Goal: Communication & Community: Answer question/provide support

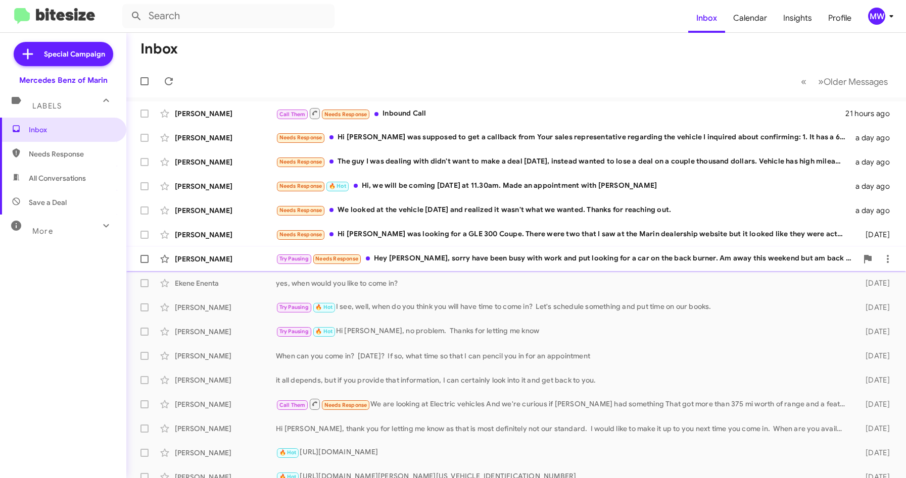
click at [467, 257] on div "Try Pausing Needs Response Hey [PERSON_NAME], sorry have been busy with work an…" at bounding box center [566, 259] width 581 height 12
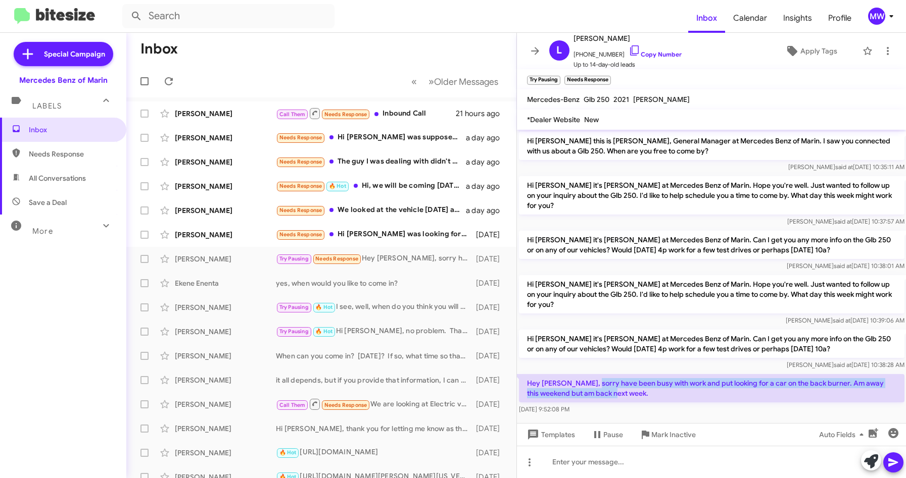
drag, startPoint x: 595, startPoint y: 366, endPoint x: 647, endPoint y: 376, distance: 53.6
click at [647, 376] on p "Hey [PERSON_NAME], sorry have been busy with work and put looking for a car on …" at bounding box center [711, 388] width 385 height 28
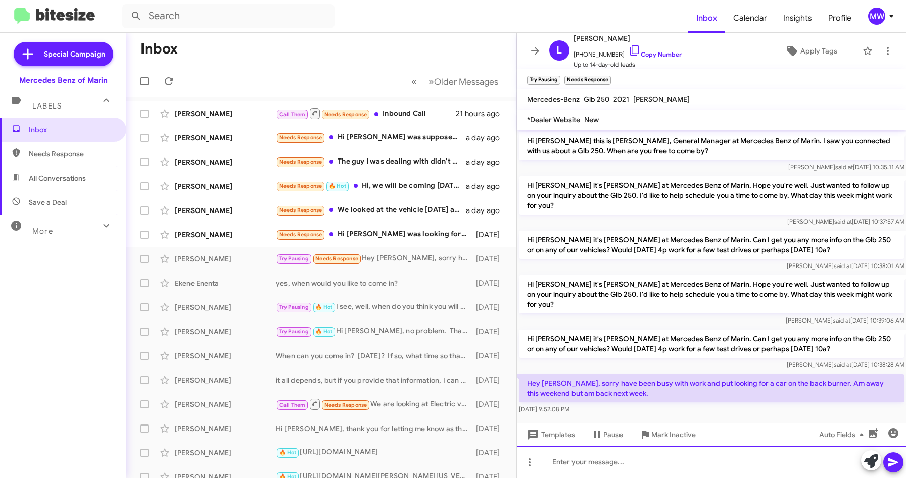
click at [614, 458] on div at bounding box center [712, 462] width 390 height 32
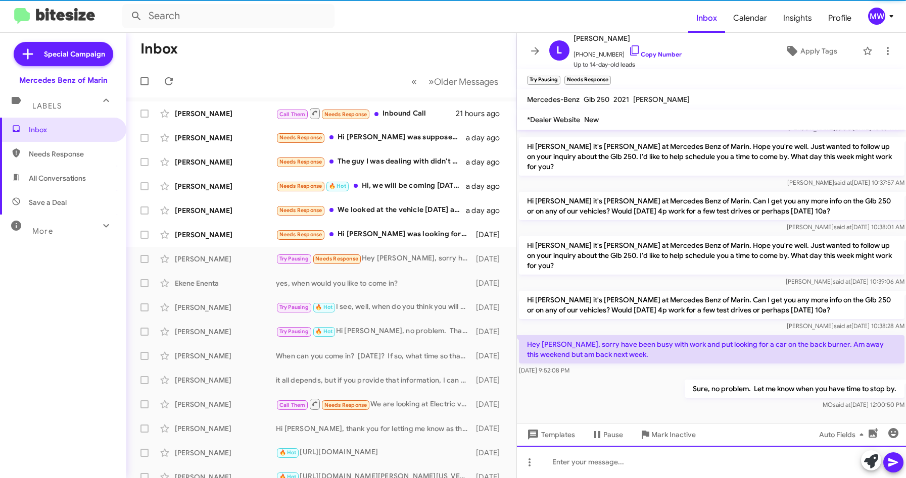
scroll to position [45, 0]
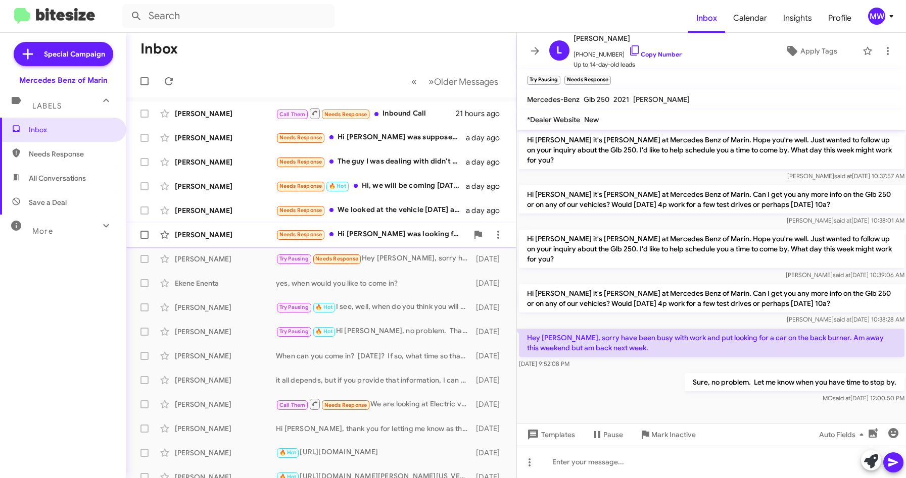
click at [426, 235] on div "Needs Response Hi [PERSON_NAME] I was looking for a GLE 300 Coupe. There were t…" at bounding box center [372, 235] width 192 height 12
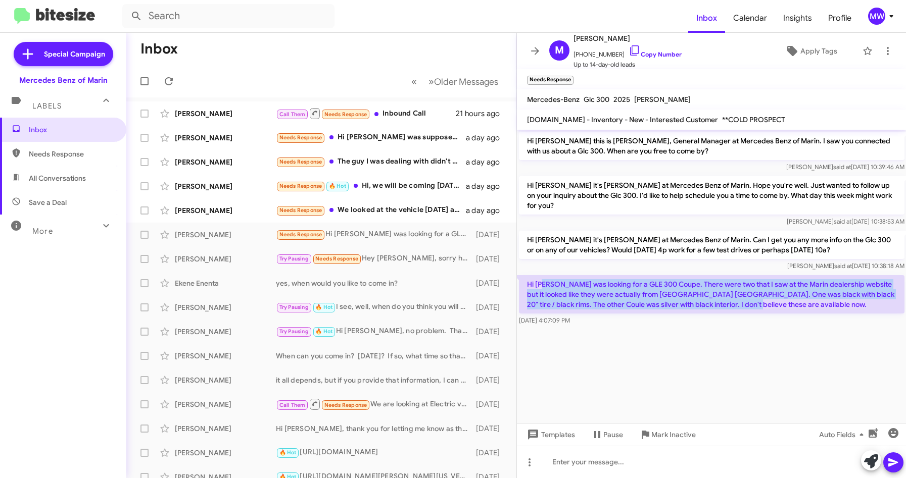
drag, startPoint x: 548, startPoint y: 274, endPoint x: 754, endPoint y: 301, distance: 207.4
click at [754, 301] on p "Hi [PERSON_NAME] was looking for a GLE 300 Coupe. There were two that I saw at …" at bounding box center [711, 294] width 385 height 38
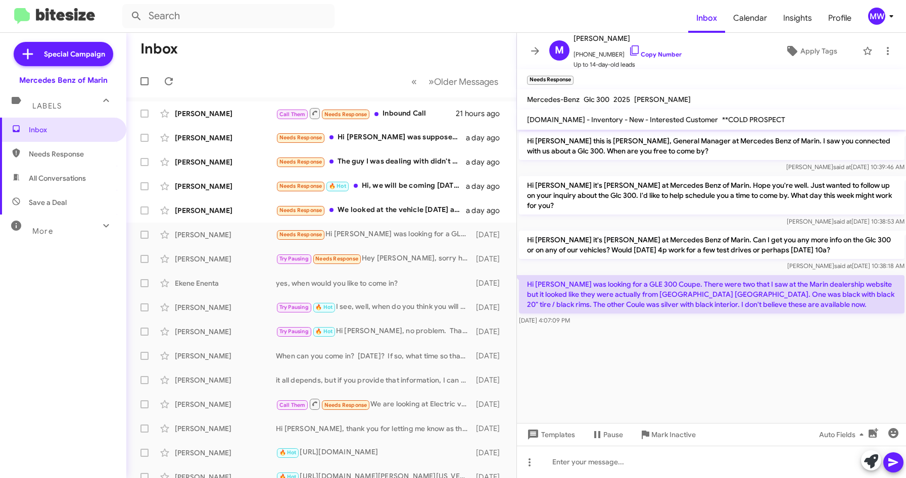
drag, startPoint x: 754, startPoint y: 301, endPoint x: 737, endPoint y: 352, distance: 54.2
click at [727, 345] on cdk-virtual-scroll-viewport "Hi [PERSON_NAME] this is [PERSON_NAME], General Manager at Mercedes Benz of Mar…" at bounding box center [712, 277] width 390 height 294
drag, startPoint x: 578, startPoint y: 54, endPoint x: 613, endPoint y: 55, distance: 34.9
click at [613, 55] on span "[PHONE_NUMBER] Copy Number" at bounding box center [627, 51] width 108 height 15
copy span "9256830750"
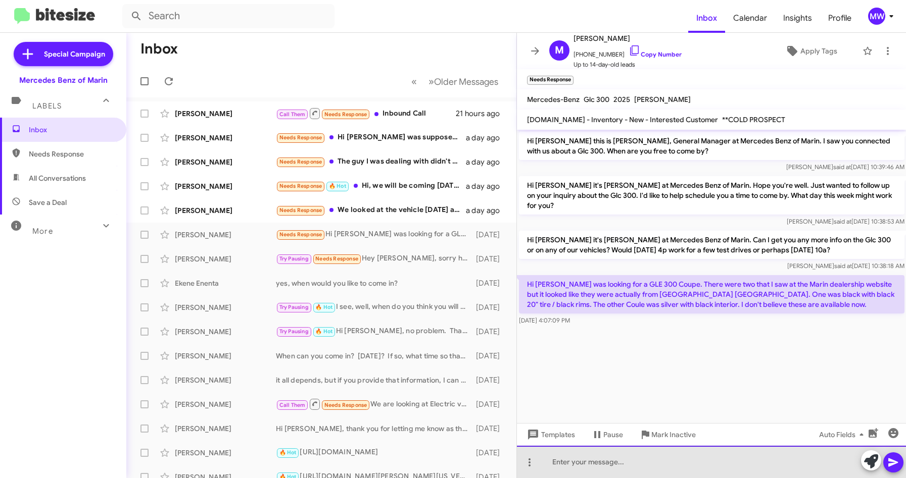
click at [605, 471] on div at bounding box center [712, 462] width 390 height 32
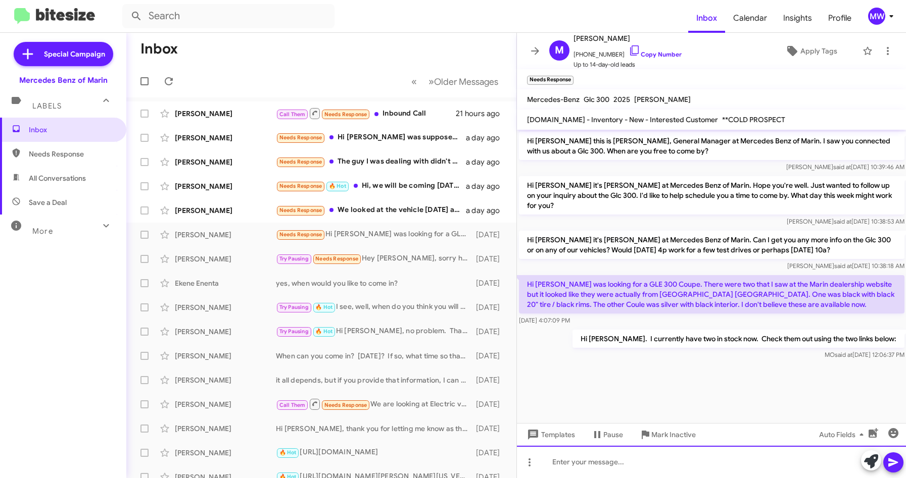
click at [616, 457] on div at bounding box center [712, 462] width 390 height 32
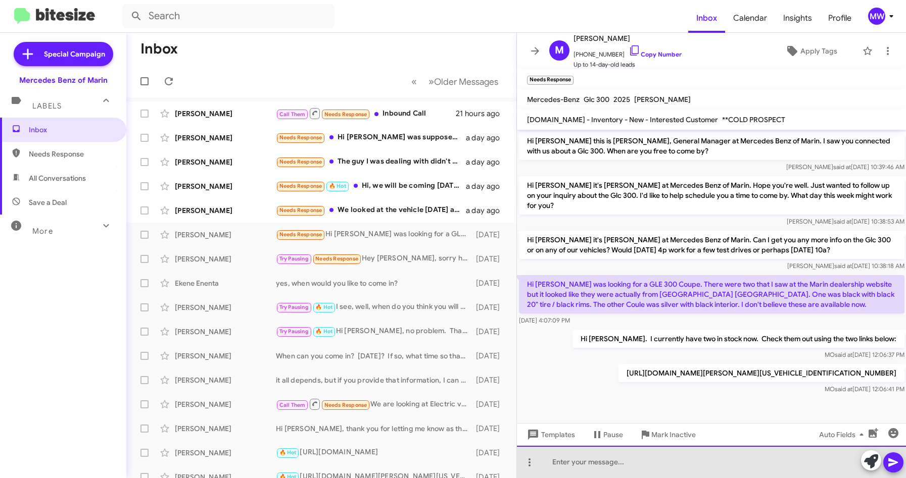
click at [576, 464] on div at bounding box center [712, 462] width 390 height 32
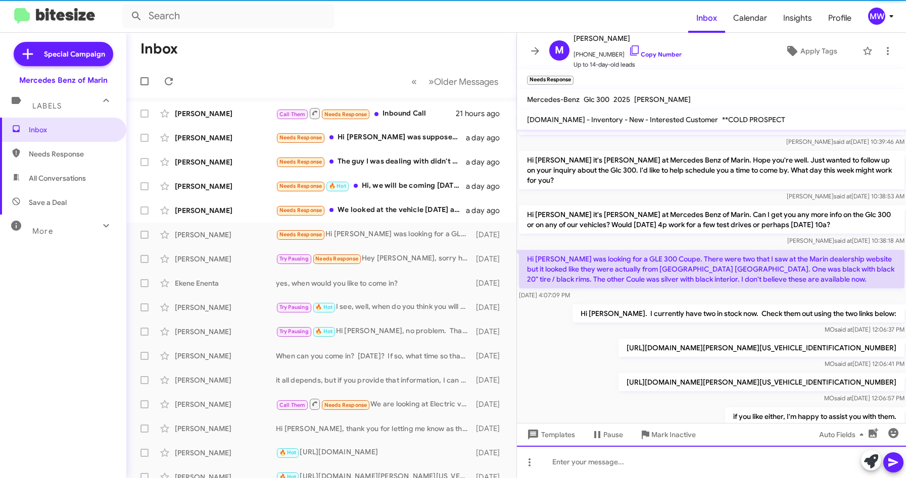
scroll to position [62, 0]
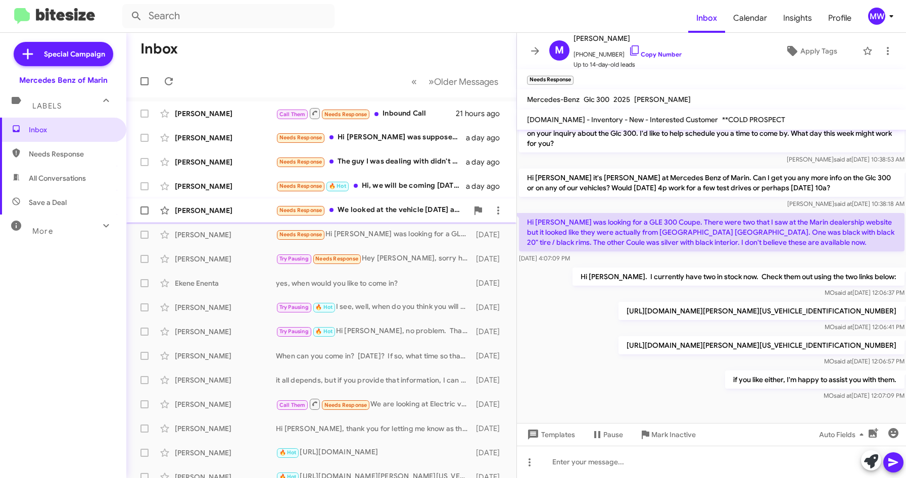
click at [398, 204] on div "[PERSON_NAME] Needs Response We looked at the vehicle [DATE] and realized it wa…" at bounding box center [321, 211] width 374 height 20
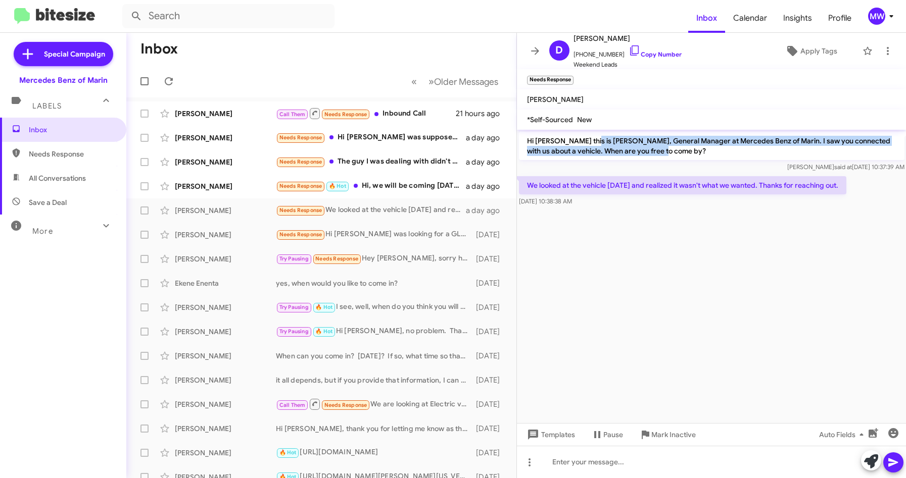
drag, startPoint x: 591, startPoint y: 138, endPoint x: 657, endPoint y: 149, distance: 67.4
click at [657, 149] on p "Hi [PERSON_NAME] this is [PERSON_NAME], General Manager at Mercedes Benz of Mar…" at bounding box center [711, 146] width 385 height 28
drag, startPoint x: 566, startPoint y: 185, endPoint x: 866, endPoint y: 190, distance: 299.6
click at [866, 190] on div "We looked at the vehicle [DATE] and realized it wasn't what we wanted. Thanks f…" at bounding box center [712, 191] width 390 height 34
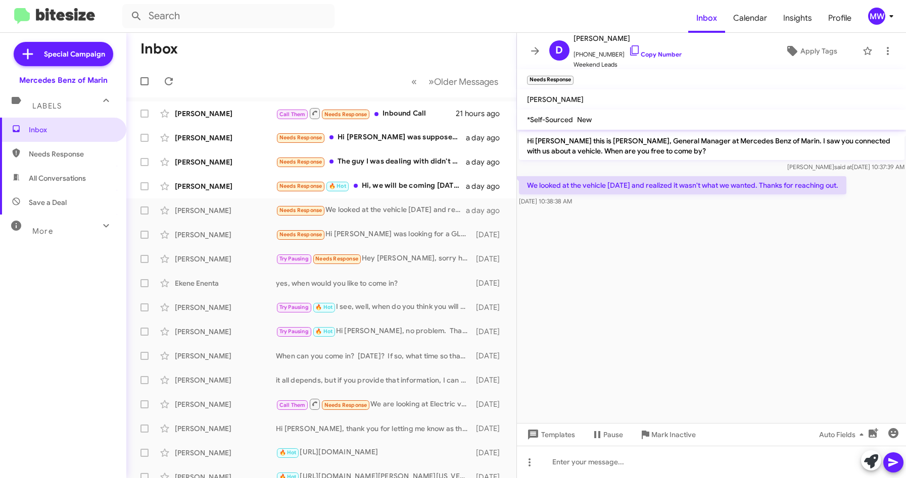
drag, startPoint x: 866, startPoint y: 190, endPoint x: 749, endPoint y: 358, distance: 205.0
click at [791, 323] on cdk-virtual-scroll-viewport "Hi [PERSON_NAME] this is [PERSON_NAME], General Manager at Mercedes Benz of Mar…" at bounding box center [712, 277] width 390 height 294
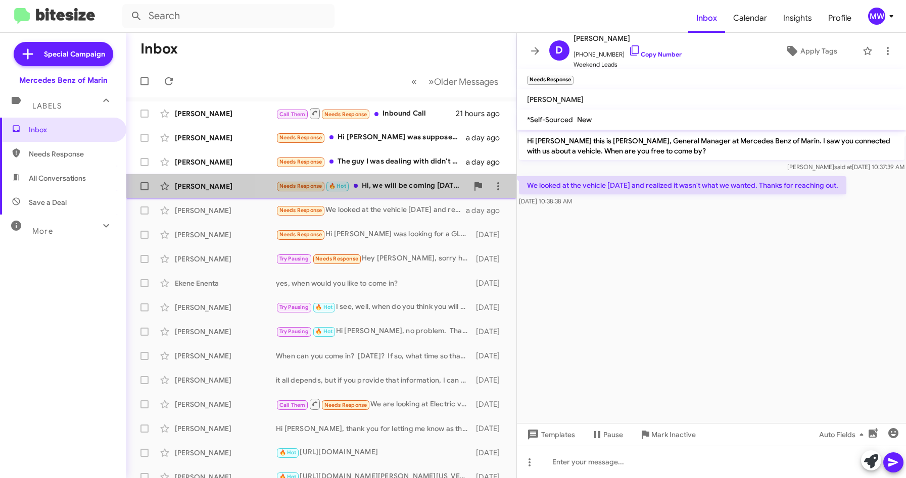
click at [409, 183] on div "Needs Response 🔥 Hot Hi, we will be coming [DATE] at 11.30am. Made an appointme…" at bounding box center [372, 186] width 192 height 12
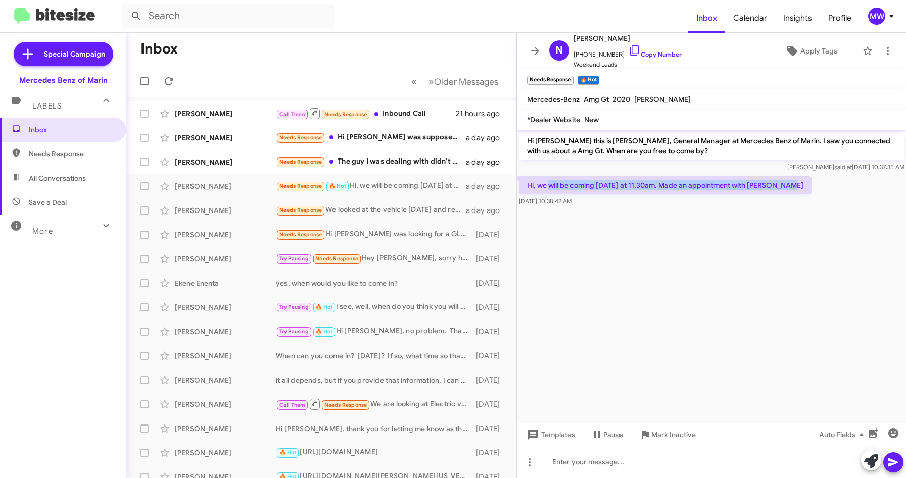
drag, startPoint x: 549, startPoint y: 186, endPoint x: 803, endPoint y: 183, distance: 254.6
click at [803, 183] on div "Hi, we will be coming [DATE] at 11.30am. Made an appointment with Angel [DATE] …" at bounding box center [712, 191] width 390 height 34
drag, startPoint x: 803, startPoint y: 183, endPoint x: 765, endPoint y: 256, distance: 81.8
click at [765, 255] on cdk-virtual-scroll-viewport "Hi [PERSON_NAME] this is [PERSON_NAME], General Manager at Mercedes Benz of Mar…" at bounding box center [712, 277] width 390 height 294
drag, startPoint x: 580, startPoint y: 53, endPoint x: 614, endPoint y: 56, distance: 33.5
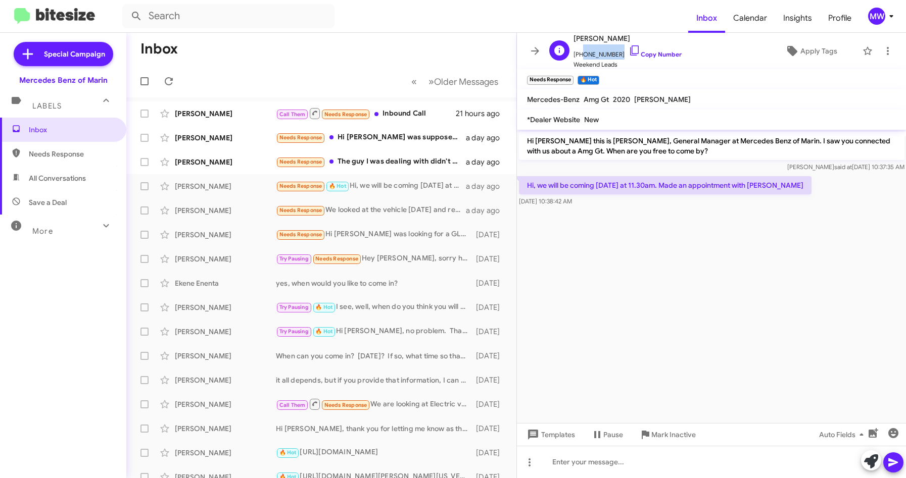
click at [614, 56] on span "[PHONE_NUMBER] Copy Number" at bounding box center [627, 51] width 108 height 15
copy span "5107784541"
drag, startPoint x: 665, startPoint y: 80, endPoint x: 672, endPoint y: 81, distance: 6.6
click at [666, 80] on mat-toolbar "Needs Response × 🔥 Hot ×" at bounding box center [712, 79] width 390 height 20
drag, startPoint x: 579, startPoint y: 52, endPoint x: 611, endPoint y: 57, distance: 32.3
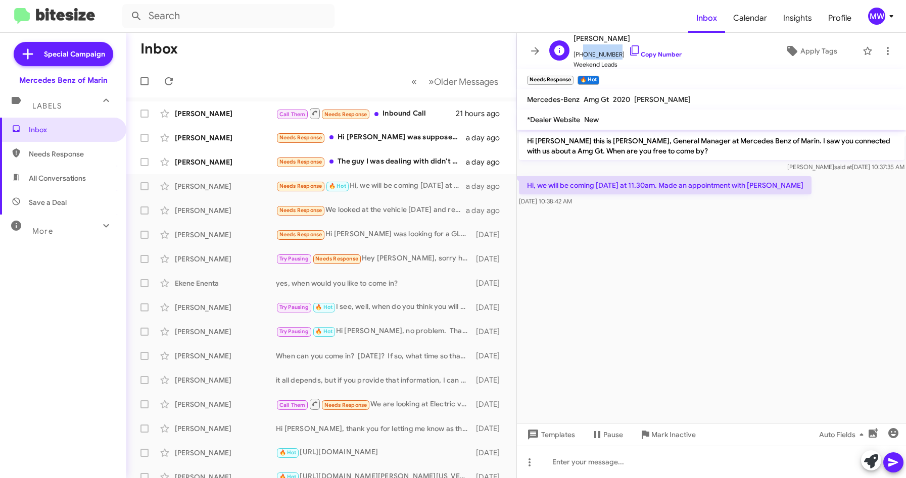
click at [611, 57] on span "[PHONE_NUMBER] Copy Number" at bounding box center [627, 51] width 108 height 15
copy span "5107784541"
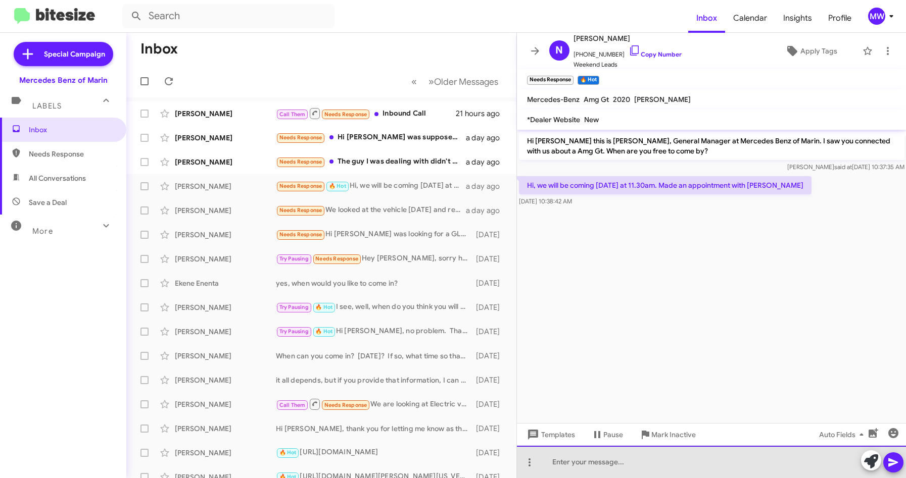
click at [576, 464] on div at bounding box center [712, 462] width 390 height 32
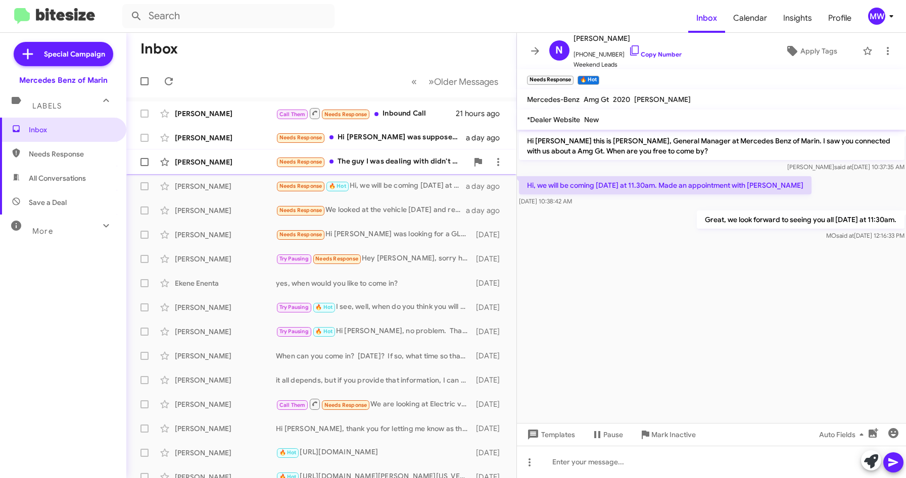
click at [392, 158] on div "Needs Response The guy I was dealing with didn't want to make a deal [DATE], in…" at bounding box center [372, 162] width 192 height 12
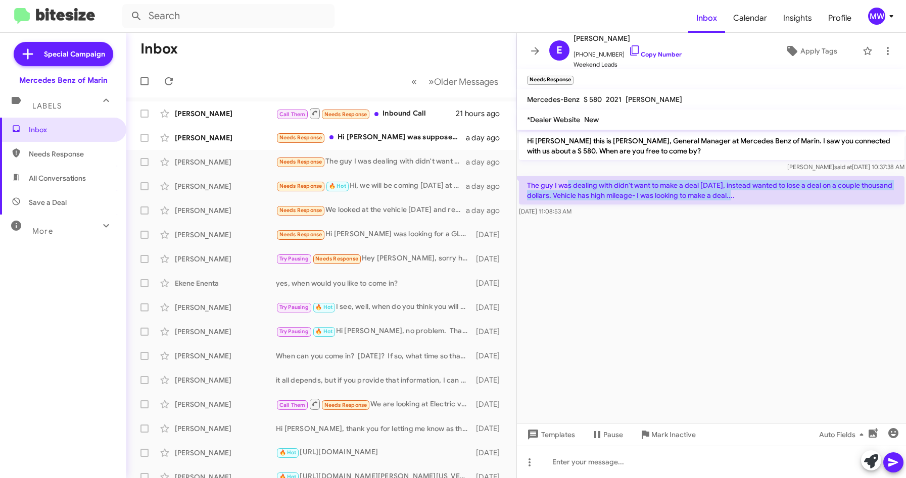
drag, startPoint x: 569, startPoint y: 187, endPoint x: 758, endPoint y: 198, distance: 189.3
click at [758, 198] on p "The guy I was dealing with didn't want to make a deal [DATE], instead wanted to…" at bounding box center [711, 190] width 385 height 28
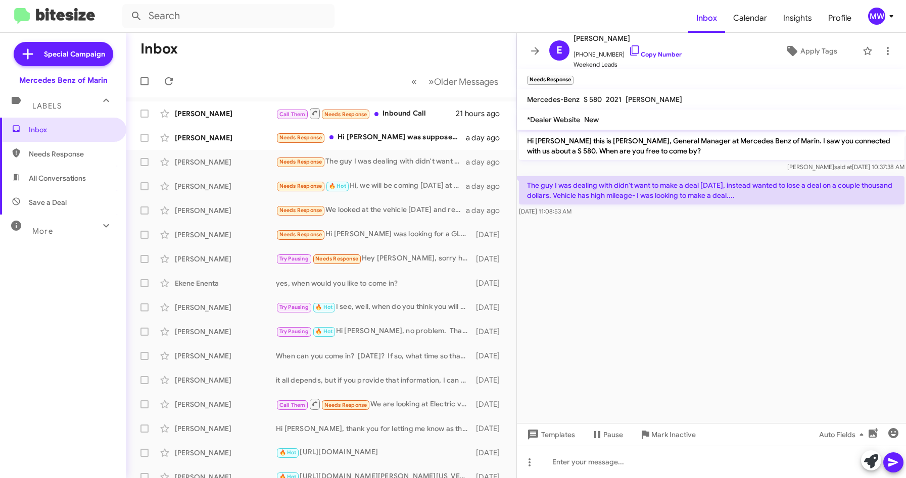
drag, startPoint x: 758, startPoint y: 198, endPoint x: 733, endPoint y: 266, distance: 72.1
click at [734, 267] on cdk-virtual-scroll-viewport "Hi [PERSON_NAME] this is [PERSON_NAME], General Manager at Mercedes Benz of Mar…" at bounding box center [712, 277] width 390 height 294
drag, startPoint x: 580, startPoint y: 54, endPoint x: 615, endPoint y: 56, distance: 35.4
click at [615, 56] on span "[PHONE_NUMBER] Copy Number" at bounding box center [627, 51] width 108 height 15
copy span "4155098358"
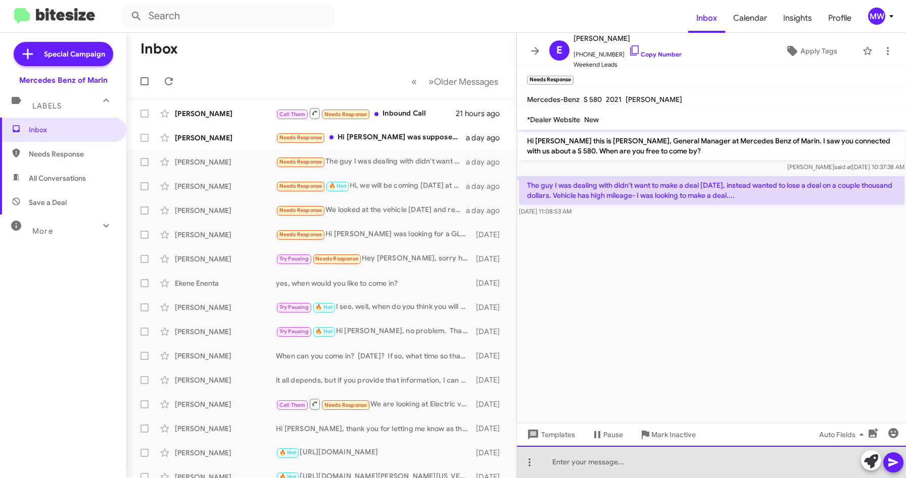
click at [619, 462] on div at bounding box center [712, 462] width 390 height 32
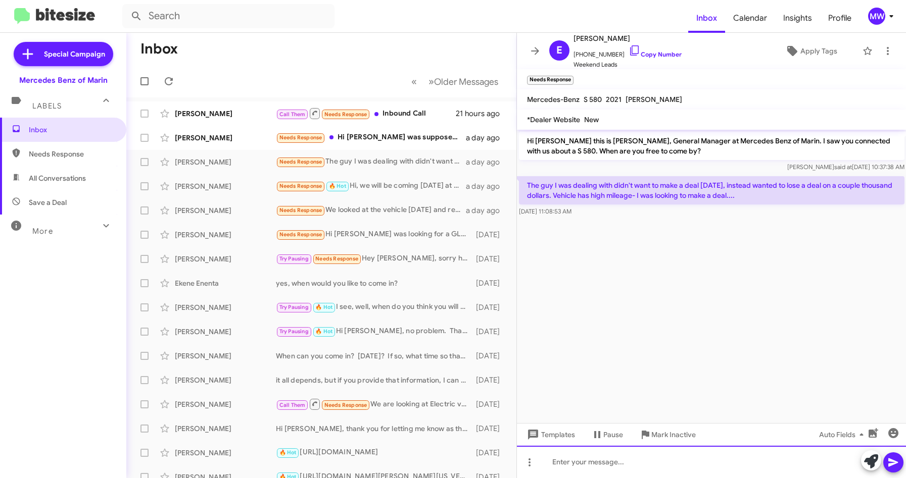
click at [631, 469] on div at bounding box center [712, 462] width 390 height 32
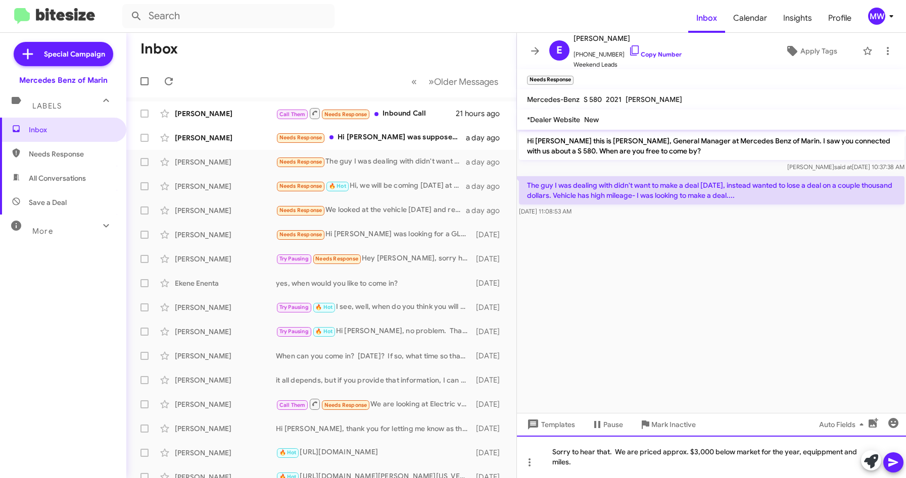
click at [590, 464] on div "Sorry to hear that. We are priced approx. $3,000 below market for the year, equ…" at bounding box center [712, 457] width 390 height 42
drag, startPoint x: 822, startPoint y: 453, endPoint x: 811, endPoint y: 463, distance: 15.7
click at [811, 463] on div "Sorry to hear that. We are priced approx. $3,000 below market for the year, equ…" at bounding box center [712, 457] width 390 height 42
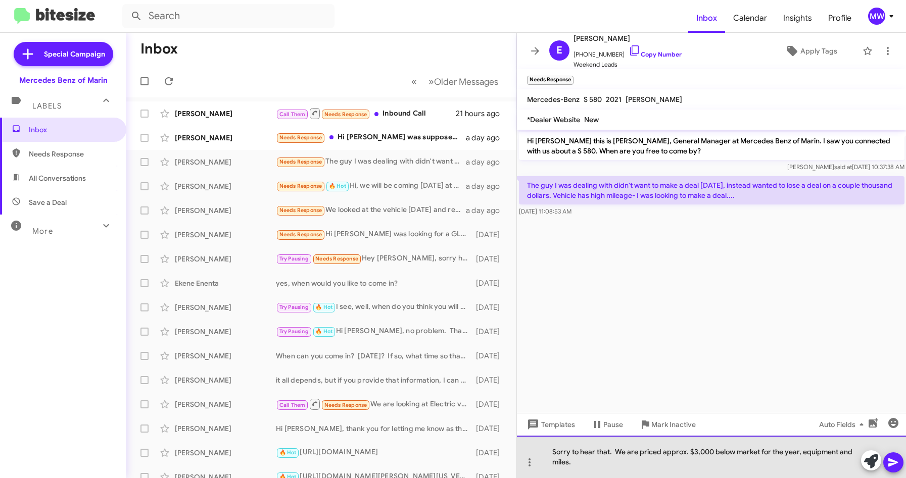
click at [628, 465] on div "Sorry to hear that. We are priced approx. $3,000 below market for the year, equ…" at bounding box center [712, 457] width 390 height 42
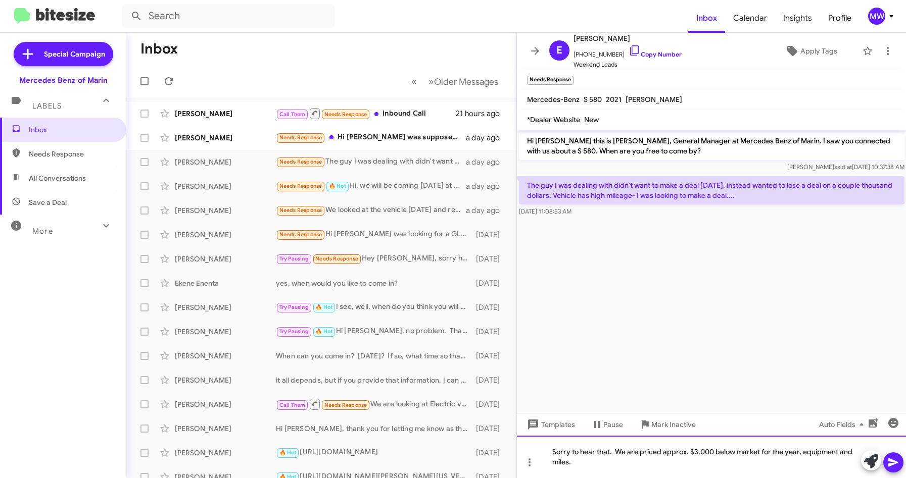
click at [612, 455] on div "Sorry to hear that. We are priced approx. $3,000 below market for the year, equ…" at bounding box center [712, 457] width 390 height 42
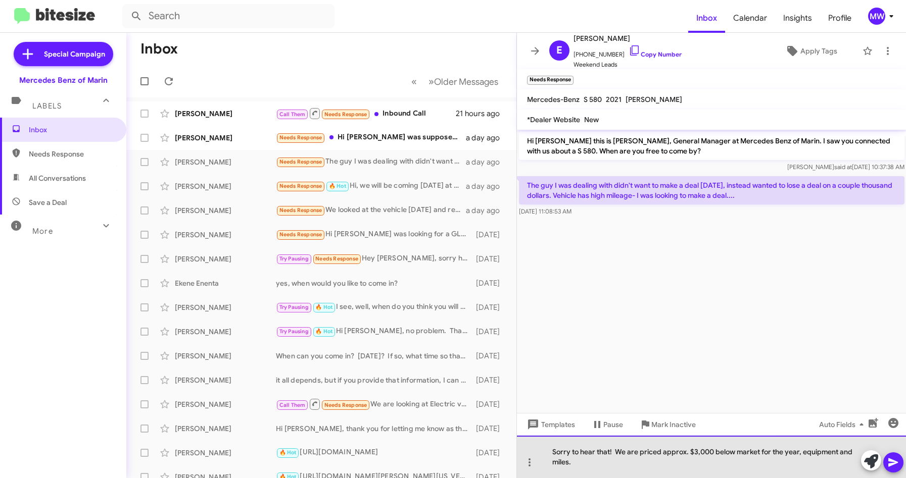
drag, startPoint x: 649, startPoint y: 451, endPoint x: 620, endPoint y: 462, distance: 31.3
click at [620, 462] on div "Sorry to hear that! We are priced approx. $3,000 below market for the year, equ…" at bounding box center [712, 457] width 390 height 42
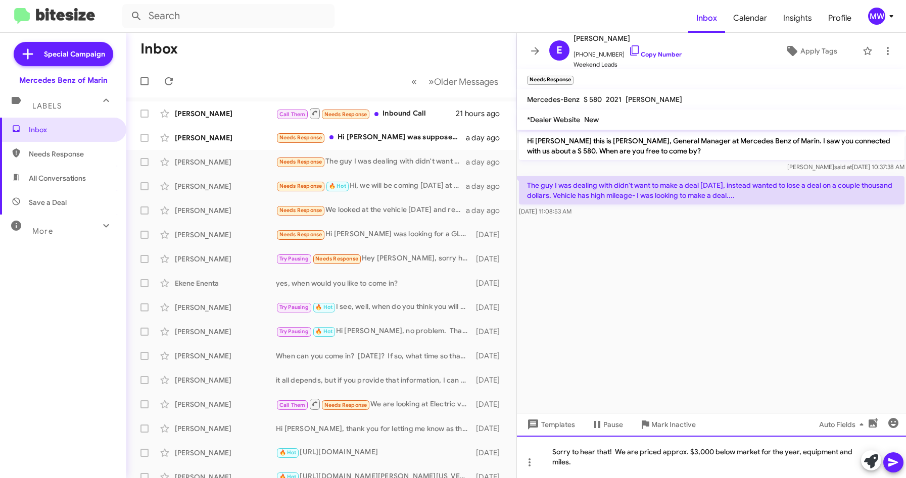
click at [606, 469] on div "Sorry to hear that! We are priced approx. $3,000 below market for the year, equ…" at bounding box center [712, 457] width 390 height 42
click at [575, 464] on div "Sorry to hear that! We are priced approx. $3,000 below market for the year, equ…" at bounding box center [712, 457] width 390 height 42
click at [583, 463] on div "Sorry to hear that! We are priced approx. $3,000 below market for the year, equ…" at bounding box center [712, 457] width 390 height 42
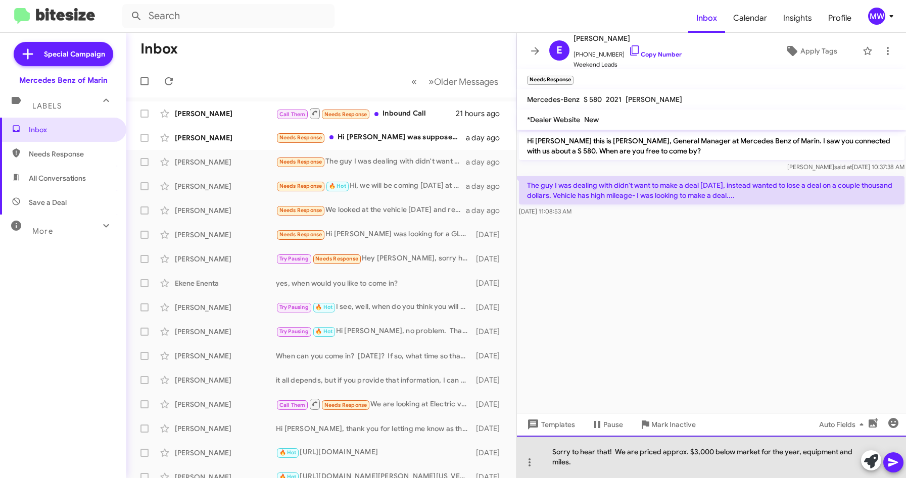
click at [577, 460] on div "Sorry to hear that! We are priced approx. $3,000 below market for the year, equ…" at bounding box center [712, 457] width 390 height 42
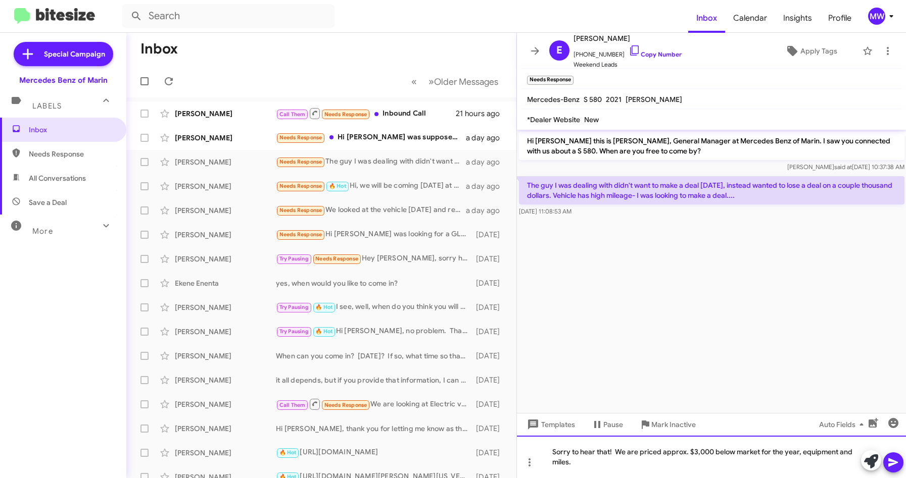
click at [567, 464] on div "Sorry to hear that! We are priced approx. $3,000 below market for the year, equ…" at bounding box center [712, 457] width 390 height 42
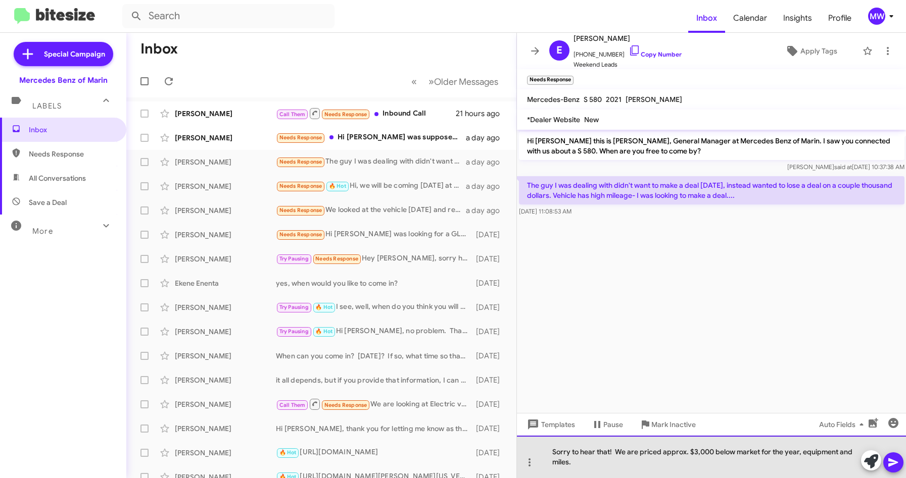
click at [570, 461] on div "Sorry to hear that! We are priced approx. $3,000 below market for the year, equ…" at bounding box center [712, 457] width 390 height 42
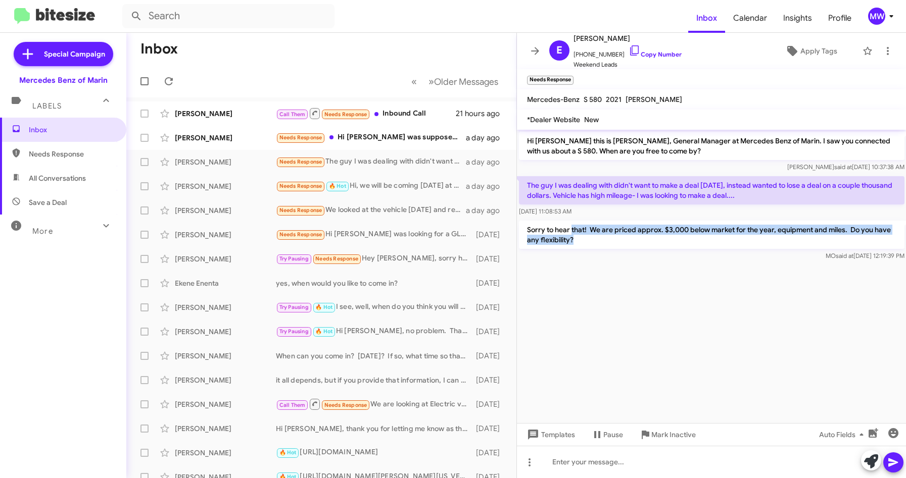
drag, startPoint x: 572, startPoint y: 229, endPoint x: 641, endPoint y: 250, distance: 71.4
click at [641, 250] on div "Sorry to hear that! We are priced approx. $3,000 below market for the year, equ…" at bounding box center [711, 241] width 385 height 40
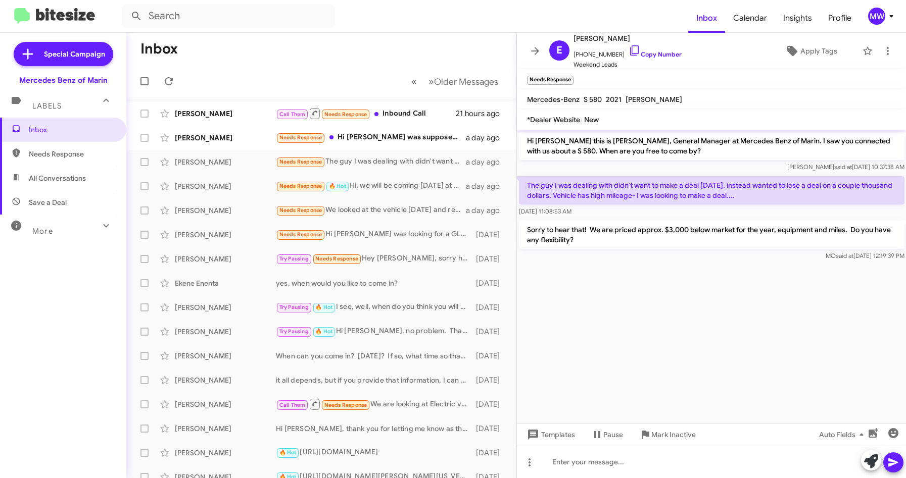
drag, startPoint x: 641, startPoint y: 250, endPoint x: 620, endPoint y: 299, distance: 52.7
click at [638, 300] on cdk-virtual-scroll-viewport "Hi [PERSON_NAME] this is [PERSON_NAME], General Manager at Mercedes Benz of Mar…" at bounding box center [712, 277] width 390 height 294
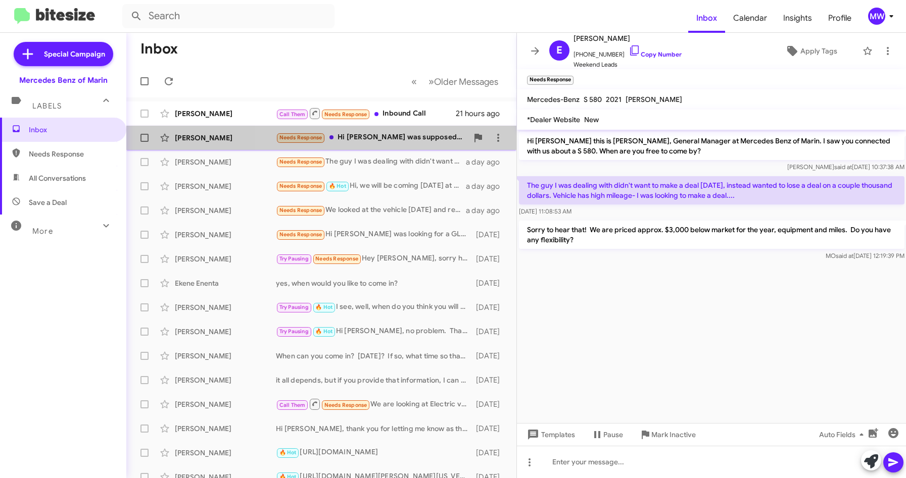
click at [405, 134] on div "Needs Response Hi [PERSON_NAME] I was supposed to get a callback from Your sale…" at bounding box center [372, 138] width 192 height 12
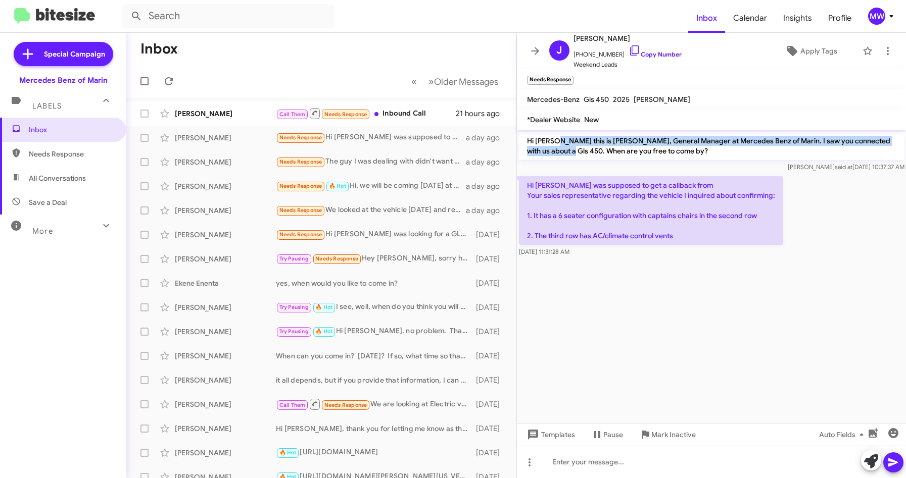
drag, startPoint x: 552, startPoint y: 137, endPoint x: 555, endPoint y: 149, distance: 12.5
click at [555, 149] on p "Hi [PERSON_NAME] this is [PERSON_NAME], General Manager at Mercedes Benz of Mar…" at bounding box center [711, 146] width 385 height 28
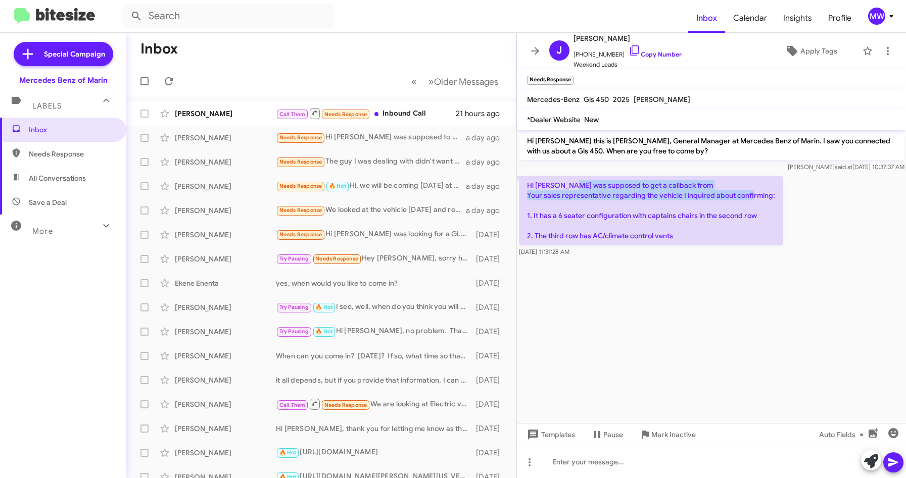
drag, startPoint x: 555, startPoint y: 149, endPoint x: 773, endPoint y: 207, distance: 225.9
click at [773, 207] on p "Hi [PERSON_NAME] was supposed to get a callback from Your sales representative …" at bounding box center [651, 210] width 264 height 69
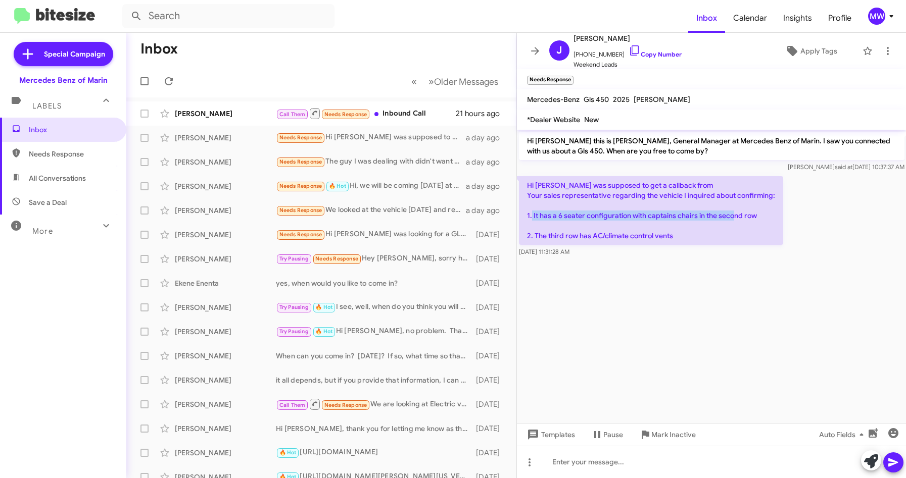
drag, startPoint x: 548, startPoint y: 224, endPoint x: 768, endPoint y: 224, distance: 220.3
click at [768, 224] on p "Hi [PERSON_NAME] was supposed to get a callback from Your sales representative …" at bounding box center [651, 210] width 264 height 69
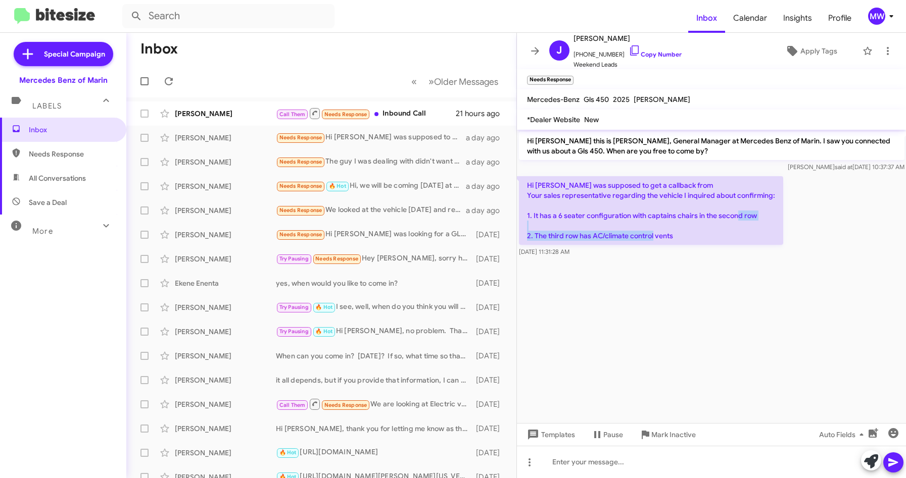
drag, startPoint x: 546, startPoint y: 240, endPoint x: 685, endPoint y: 244, distance: 139.0
click at [685, 244] on p "Hi [PERSON_NAME] was supposed to get a callback from Your sales representative …" at bounding box center [651, 210] width 264 height 69
drag, startPoint x: 685, startPoint y: 244, endPoint x: 678, endPoint y: 288, distance: 44.5
click at [678, 289] on cdk-virtual-scroll-viewport "Hi [PERSON_NAME] this is [PERSON_NAME], General Manager at Mercedes Benz of Mar…" at bounding box center [712, 277] width 390 height 294
drag, startPoint x: 579, startPoint y: 55, endPoint x: 609, endPoint y: 57, distance: 29.9
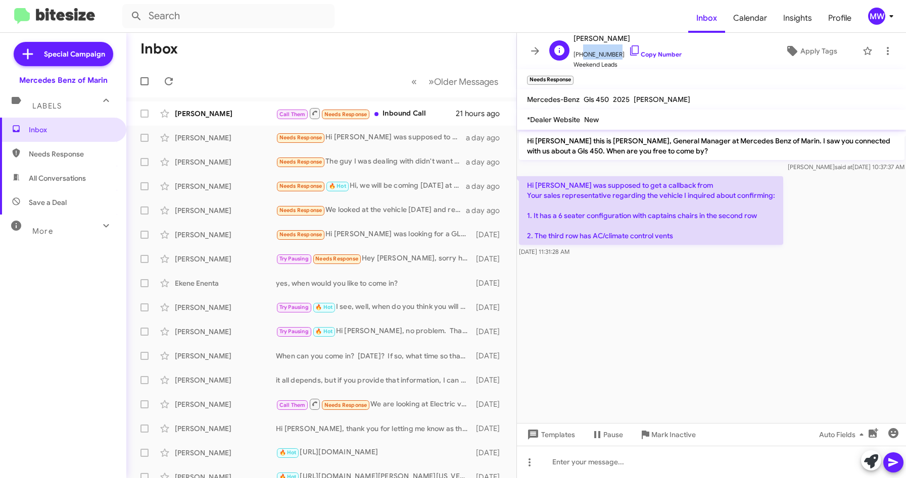
click at [609, 57] on span "[PHONE_NUMBER] Copy Number" at bounding box center [627, 51] width 108 height 15
copy span "4153412199"
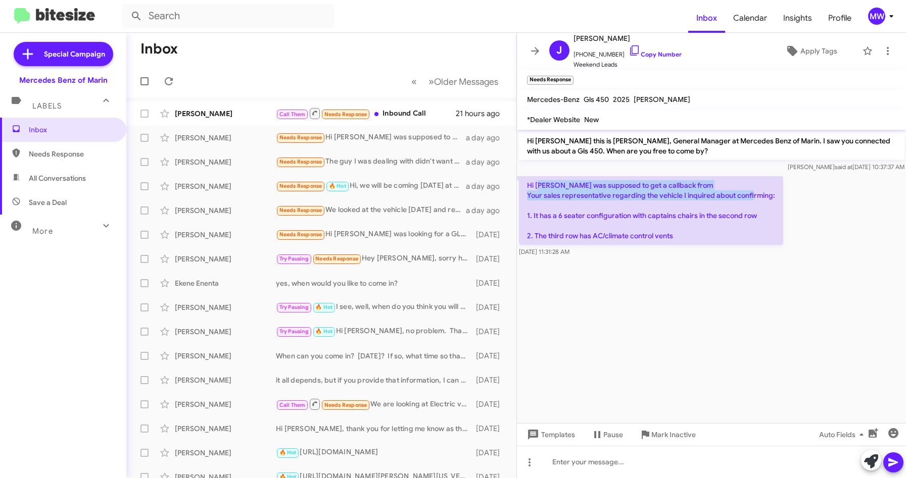
drag, startPoint x: 542, startPoint y: 189, endPoint x: 775, endPoint y: 209, distance: 234.3
click at [775, 209] on p "Hi [PERSON_NAME] was supposed to get a callback from Your sales representative …" at bounding box center [651, 210] width 264 height 69
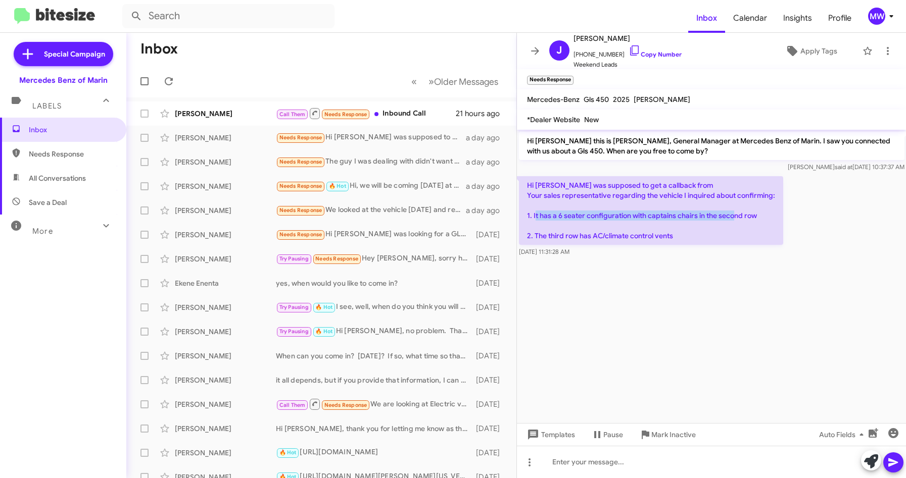
drag, startPoint x: 552, startPoint y: 228, endPoint x: 763, endPoint y: 229, distance: 211.2
click at [763, 229] on p "Hi [PERSON_NAME] was supposed to get a callback from Your sales representative …" at bounding box center [651, 210] width 264 height 69
drag, startPoint x: 554, startPoint y: 243, endPoint x: 682, endPoint y: 245, distance: 128.3
click at [682, 245] on p "Hi [PERSON_NAME] was supposed to get a callback from Your sales representative …" at bounding box center [651, 210] width 264 height 69
drag, startPoint x: 682, startPoint y: 245, endPoint x: 690, endPoint y: 293, distance: 48.7
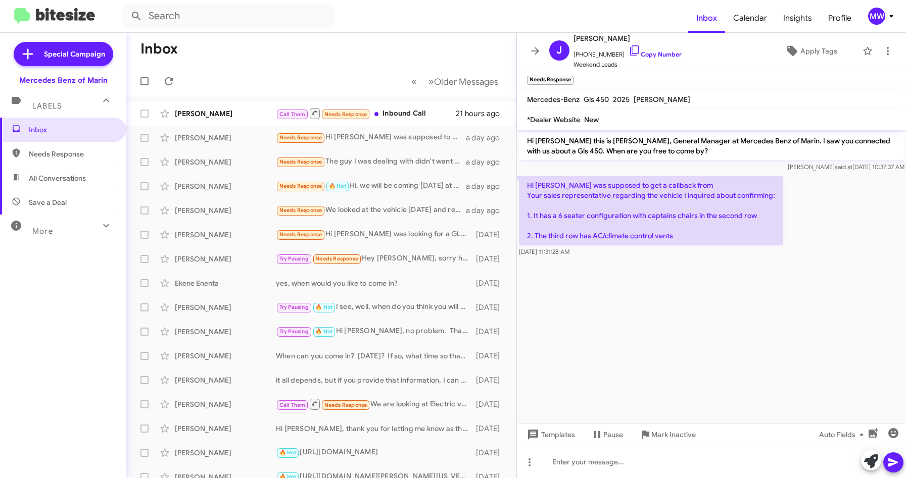
click at [686, 291] on cdk-virtual-scroll-viewport "Hi [PERSON_NAME] this is [PERSON_NAME], General Manager at Mercedes Benz of Mar…" at bounding box center [712, 277] width 390 height 294
drag, startPoint x: 546, startPoint y: 224, endPoint x: 635, endPoint y: 231, distance: 88.7
click at [635, 231] on p "Hi [PERSON_NAME] was supposed to get a callback from Your sales representative …" at bounding box center [651, 210] width 264 height 69
drag, startPoint x: 635, startPoint y: 231, endPoint x: 622, endPoint y: 244, distance: 17.5
click at [622, 244] on p "Hi [PERSON_NAME] was supposed to get a callback from Your sales representative …" at bounding box center [651, 210] width 264 height 69
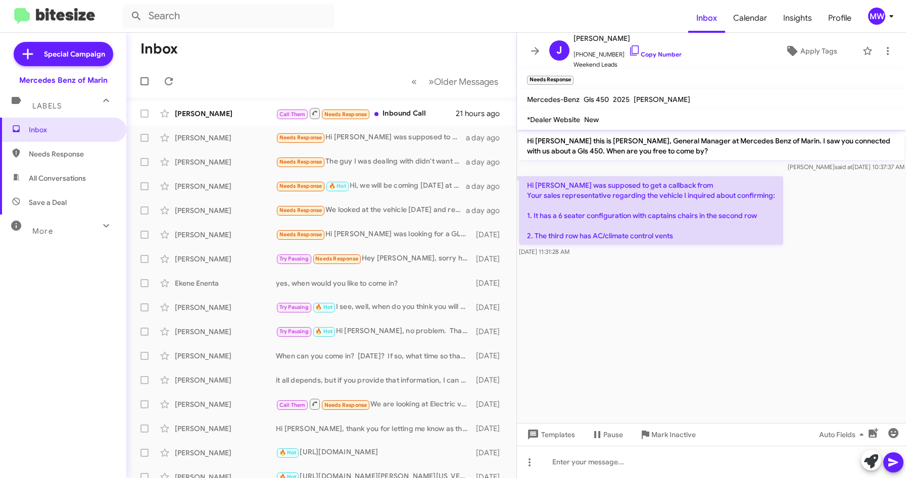
drag, startPoint x: 622, startPoint y: 244, endPoint x: 598, endPoint y: 304, distance: 65.0
click at [596, 308] on cdk-virtual-scroll-viewport "Hi [PERSON_NAME] this is [PERSON_NAME], General Manager at Mercedes Benz of Mar…" at bounding box center [712, 277] width 390 height 294
drag, startPoint x: 546, startPoint y: 227, endPoint x: 578, endPoint y: 225, distance: 31.9
click at [578, 225] on p "Hi [PERSON_NAME] was supposed to get a callback from Your sales representative …" at bounding box center [651, 210] width 264 height 69
drag, startPoint x: 578, startPoint y: 225, endPoint x: 618, endPoint y: 246, distance: 45.0
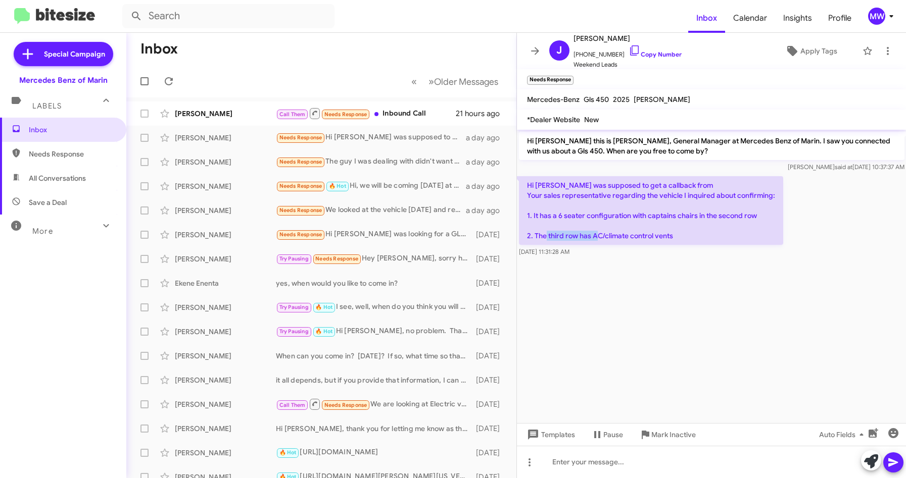
click at [618, 245] on p "Hi [PERSON_NAME] was supposed to get a callback from Your sales representative …" at bounding box center [651, 210] width 264 height 69
drag, startPoint x: 618, startPoint y: 246, endPoint x: 635, endPoint y: 329, distance: 85.1
click at [615, 315] on cdk-virtual-scroll-viewport "Hi [PERSON_NAME] this is [PERSON_NAME], General Manager at Mercedes Benz of Mar…" at bounding box center [712, 277] width 390 height 294
click at [615, 457] on div at bounding box center [712, 462] width 390 height 32
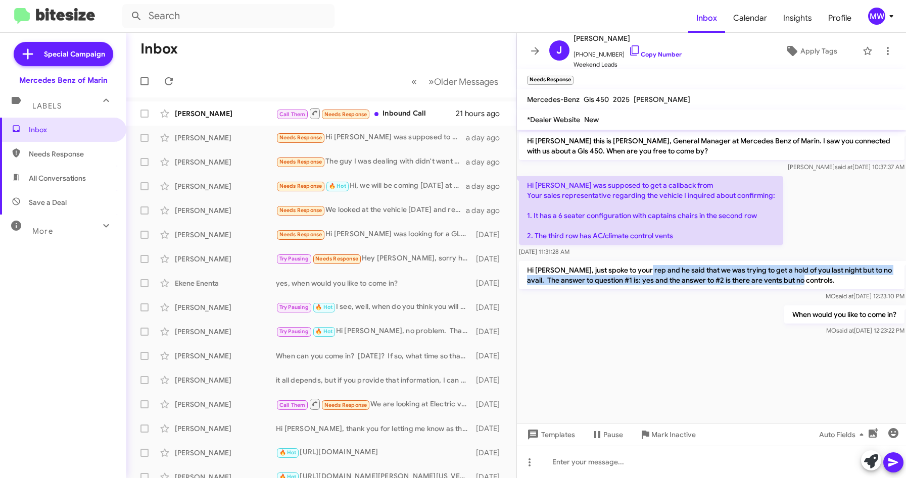
drag, startPoint x: 636, startPoint y: 275, endPoint x: 833, endPoint y: 290, distance: 197.1
click at [833, 289] on p "Hi [PERSON_NAME], just spoke to your rep and he said that we was trying to get …" at bounding box center [711, 275] width 385 height 28
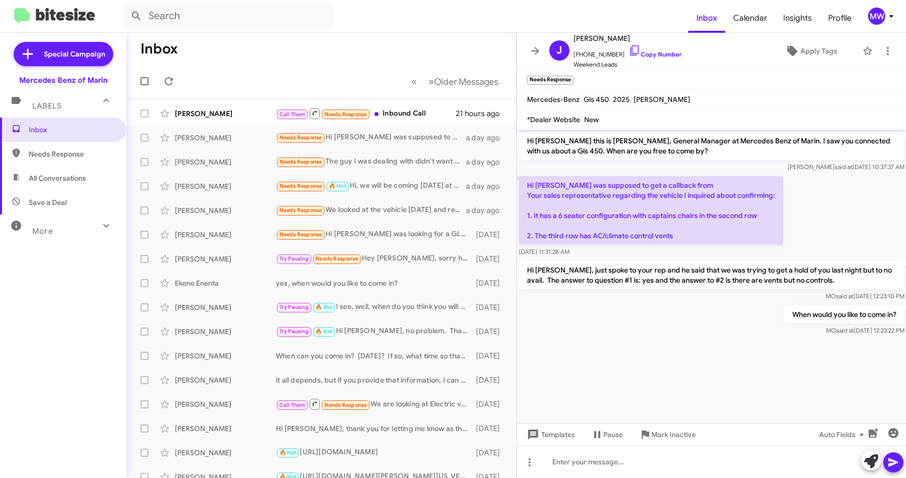
drag, startPoint x: 833, startPoint y: 290, endPoint x: 737, endPoint y: 349, distance: 112.7
click at [737, 348] on div at bounding box center [712, 343] width 390 height 10
click at [420, 112] on div "Call Them Needs Response Inbound Call" at bounding box center [372, 113] width 192 height 13
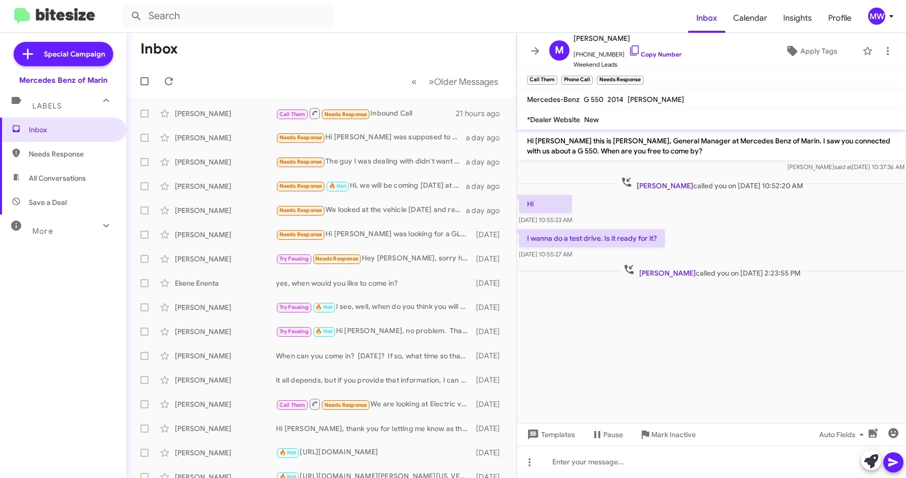
click at [686, 325] on cdk-virtual-scroll-viewport "Hi [PERSON_NAME] this is [PERSON_NAME], General Manager at Mercedes Benz of Mar…" at bounding box center [712, 277] width 390 height 294
drag, startPoint x: 579, startPoint y: 55, endPoint x: 612, endPoint y: 56, distance: 32.9
click at [612, 56] on span "[PHONE_NUMBER] Copy Number" at bounding box center [627, 51] width 108 height 15
copy span "9257755444"
click at [773, 346] on cdk-virtual-scroll-viewport "Hi [PERSON_NAME] this is [PERSON_NAME], General Manager at Mercedes Benz of Mar…" at bounding box center [712, 277] width 390 height 294
